Goal: Task Accomplishment & Management: Use online tool/utility

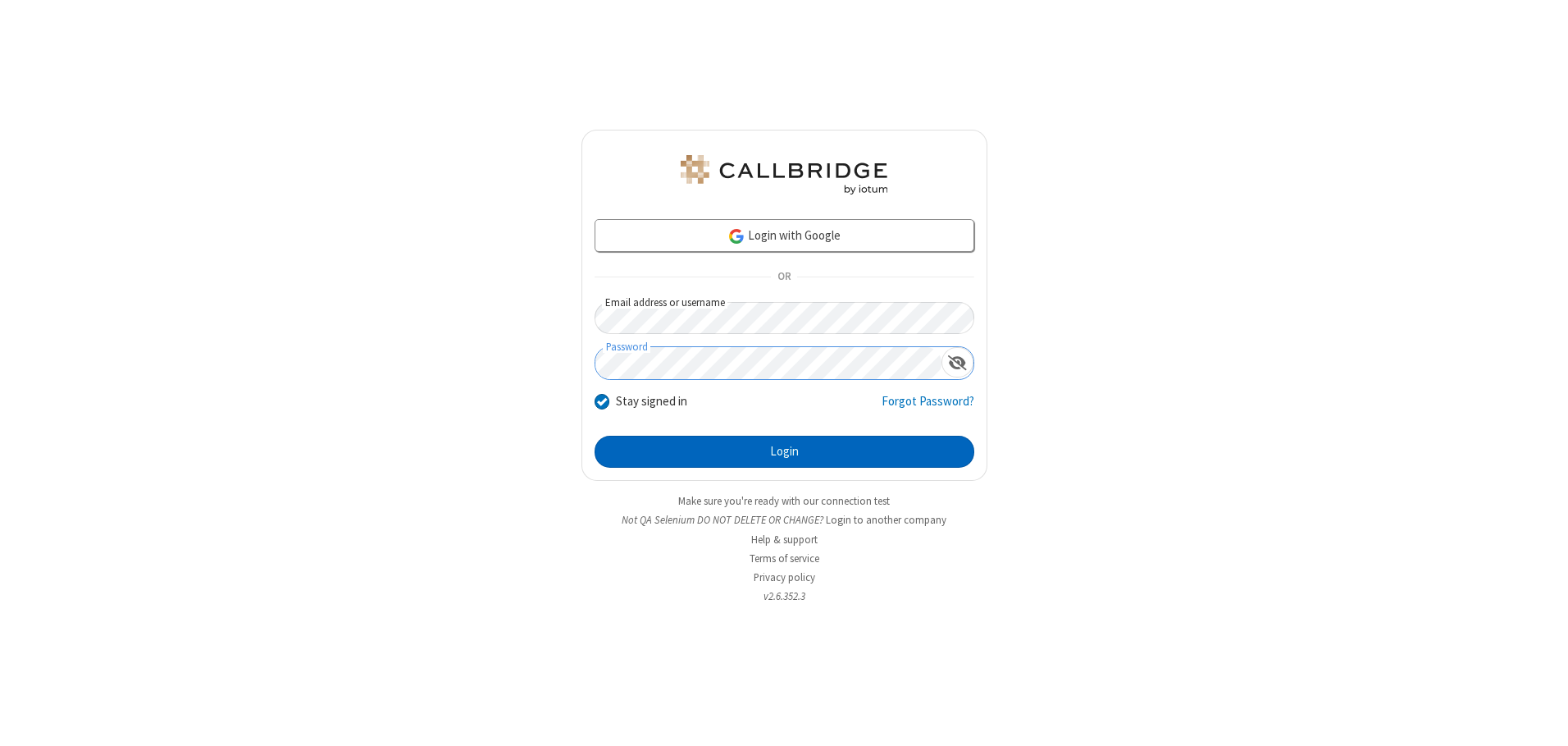
click at [784, 451] on button "Login" at bounding box center [784, 452] width 380 height 32
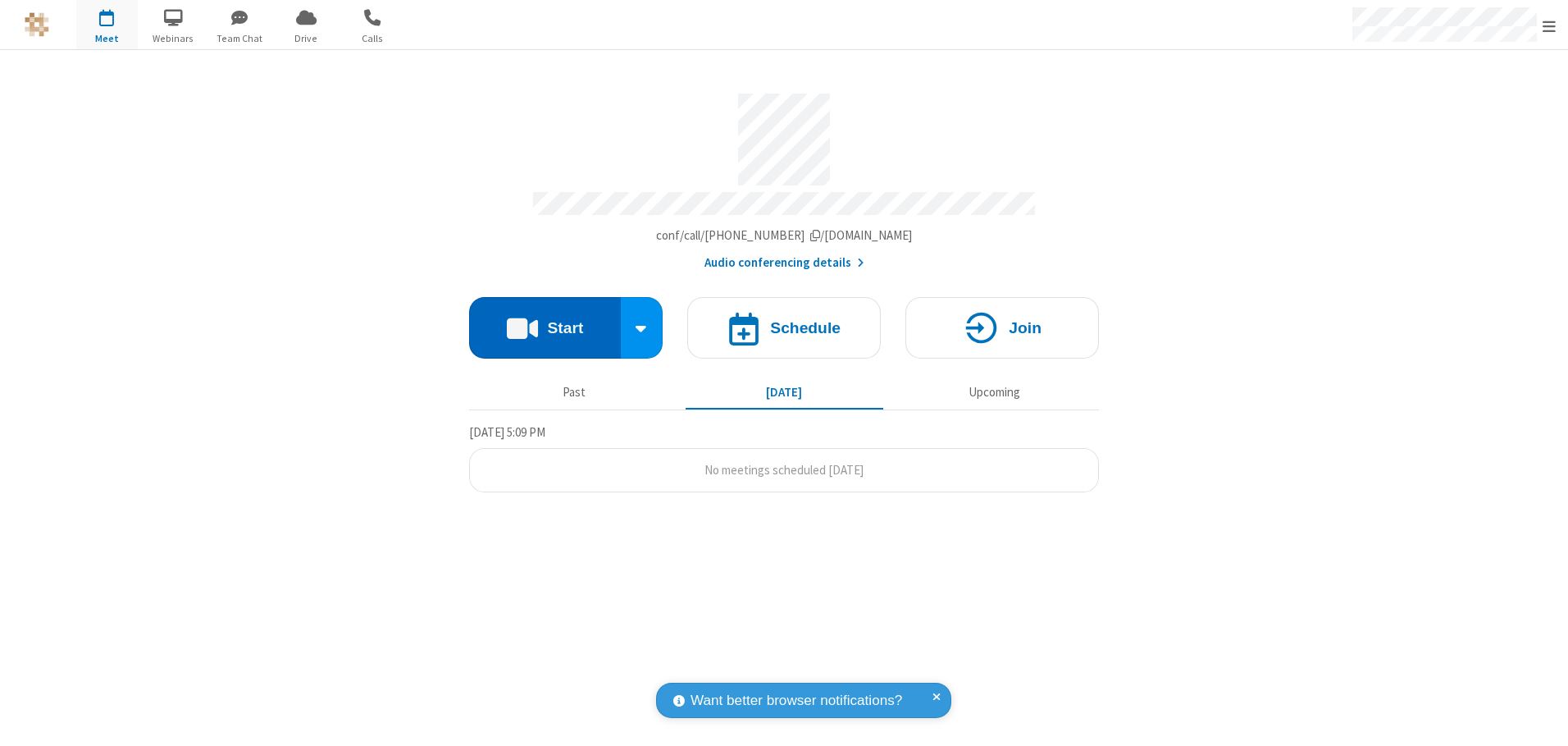
click at [545, 321] on button "Start" at bounding box center [545, 327] width 151 height 61
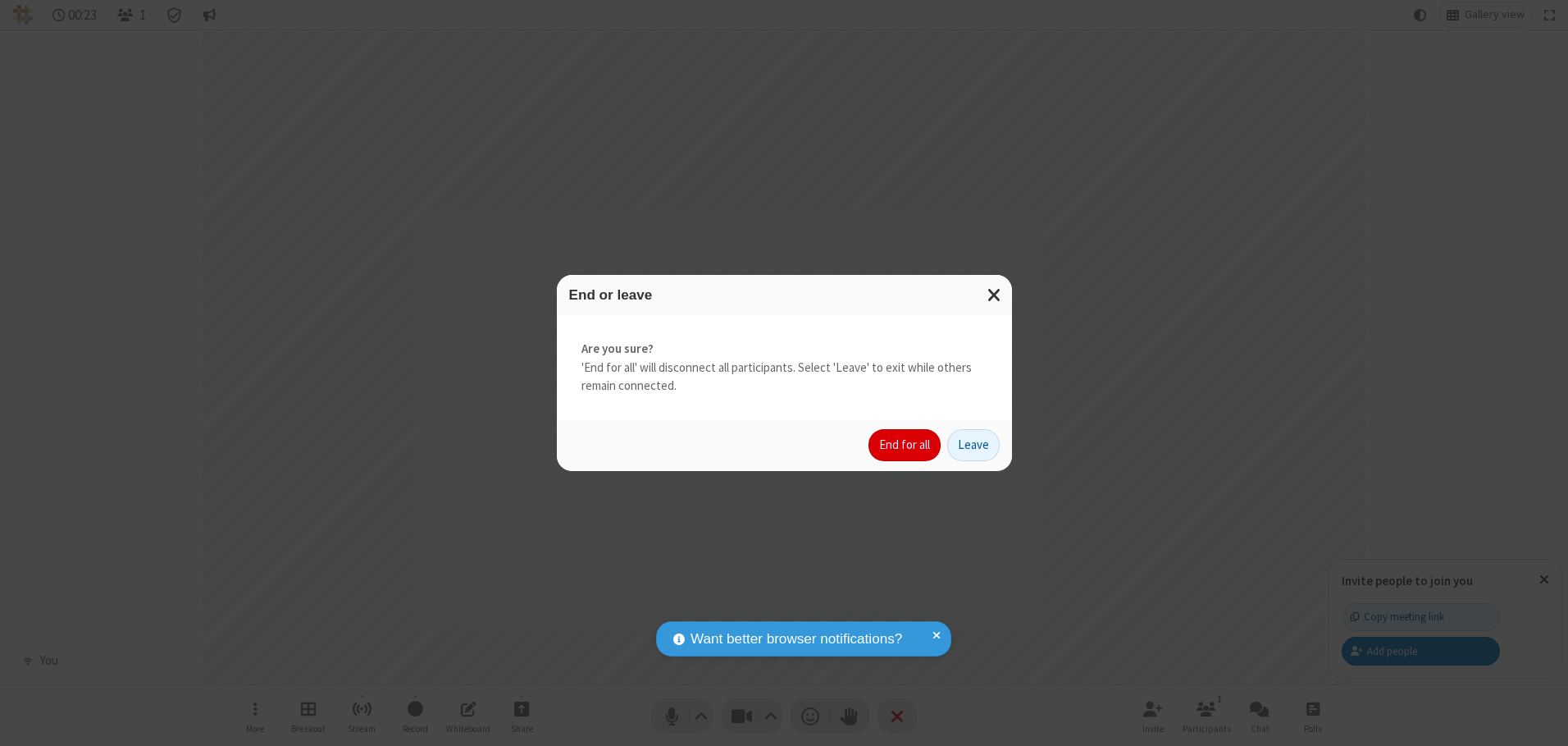
click at [905, 445] on button "End for all" at bounding box center [904, 446] width 72 height 32
